Goal: Check status: Check status

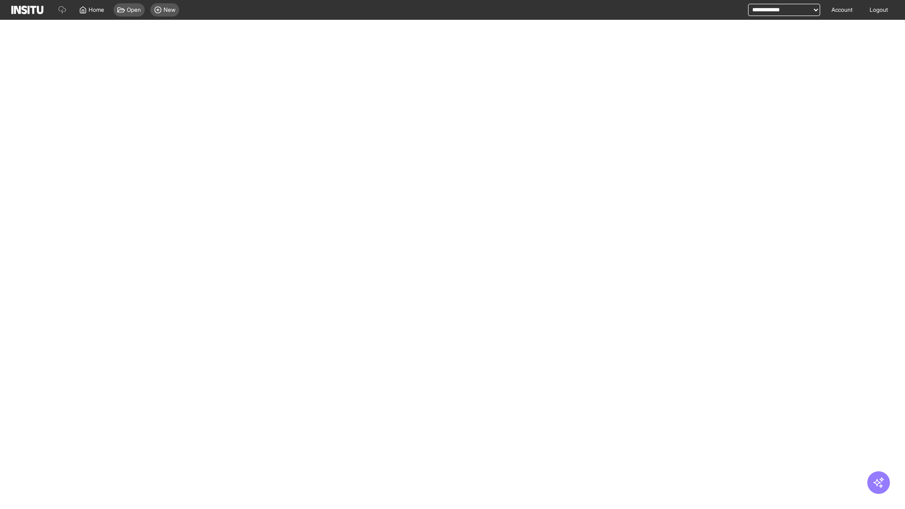
select select "**"
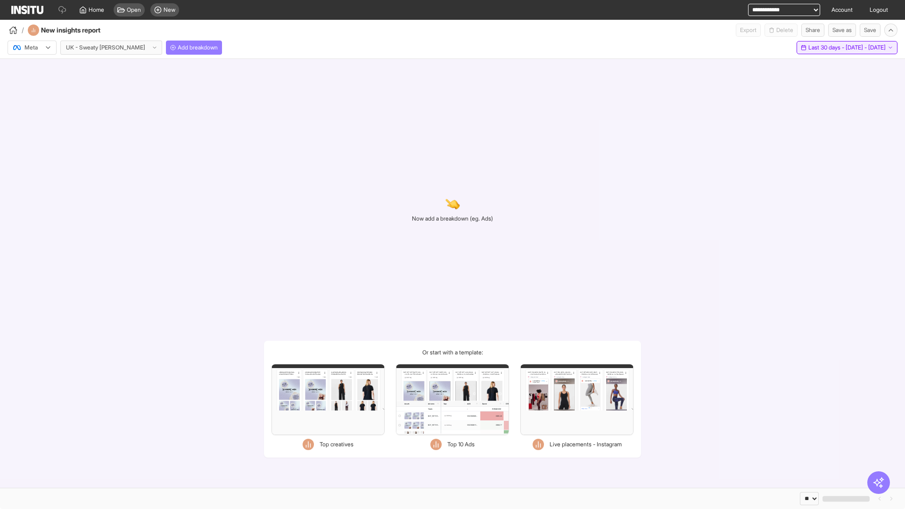
click at [827, 48] on span "Last 30 days - [DATE] - [DATE]" at bounding box center [846, 48] width 77 height 8
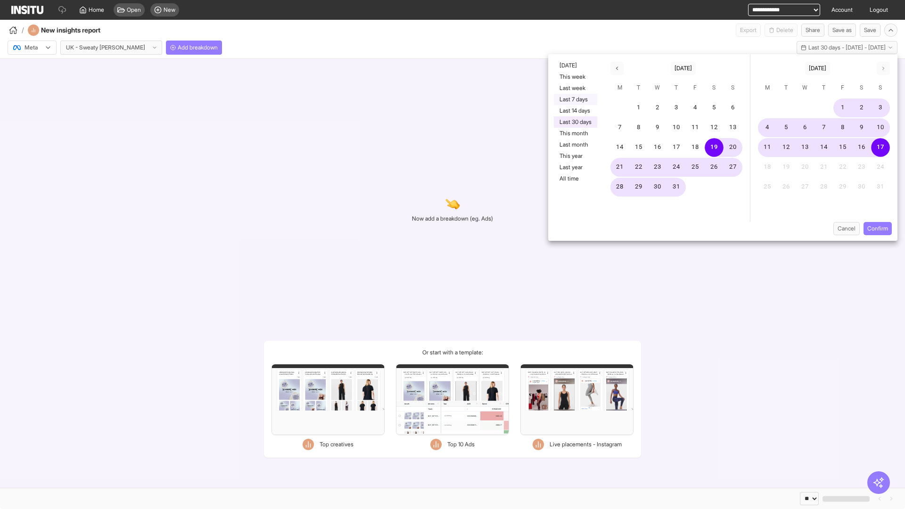
click at [574, 99] on button "Last 7 days" at bounding box center [575, 99] width 43 height 11
